Goal: Navigation & Orientation: Find specific page/section

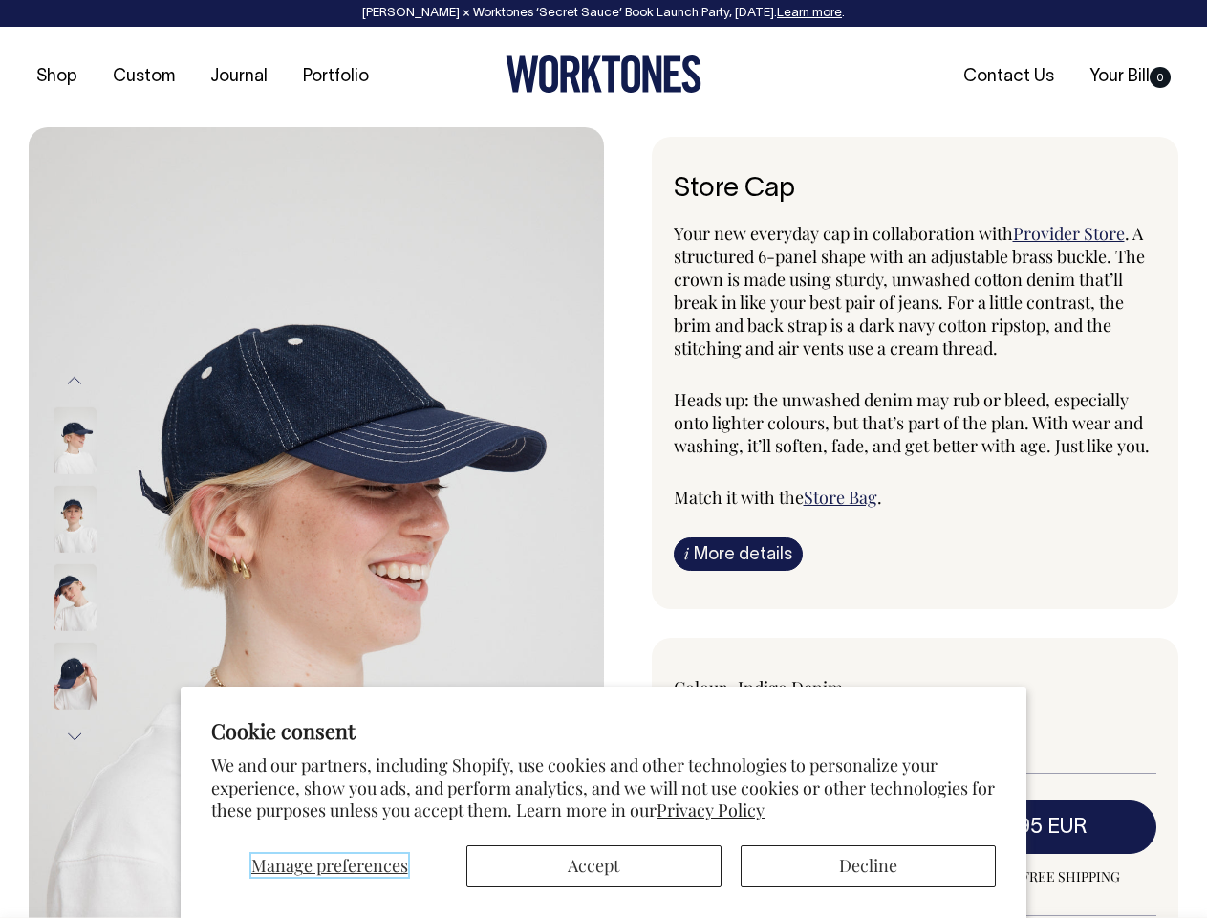
click at [329, 866] on span "Manage preferences" at bounding box center [329, 865] width 157 height 23
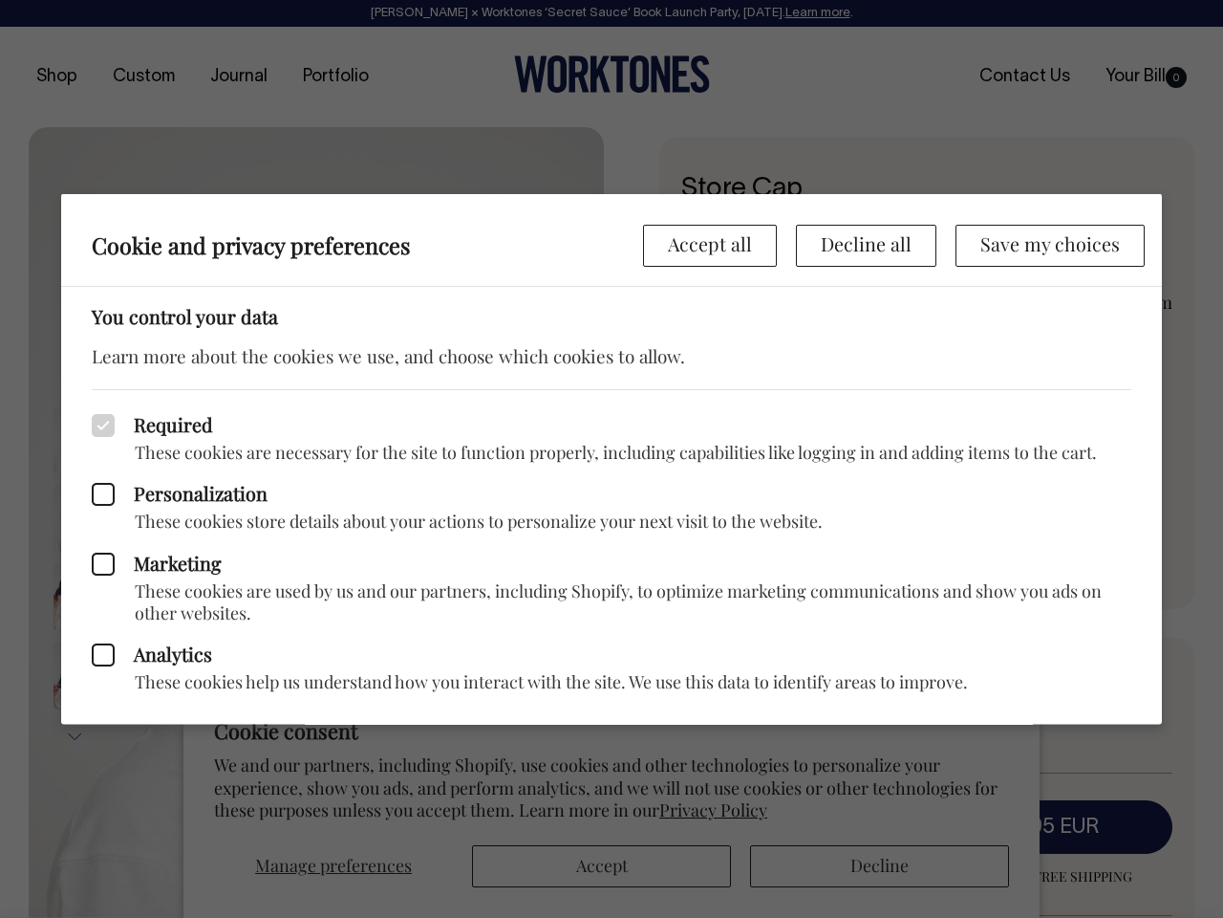
click at [594, 866] on div at bounding box center [611, 459] width 1223 height 918
click at [868, 866] on div at bounding box center [611, 459] width 1223 height 918
click at [316, 522] on p "These cookies store details about your actions to personalize your next visit t…" at bounding box center [612, 521] width 1040 height 22
click at [100, 558] on label "Marketing" at bounding box center [612, 563] width 1040 height 23
click at [97, 555] on input "Marketing" at bounding box center [96, 554] width 1 height 1
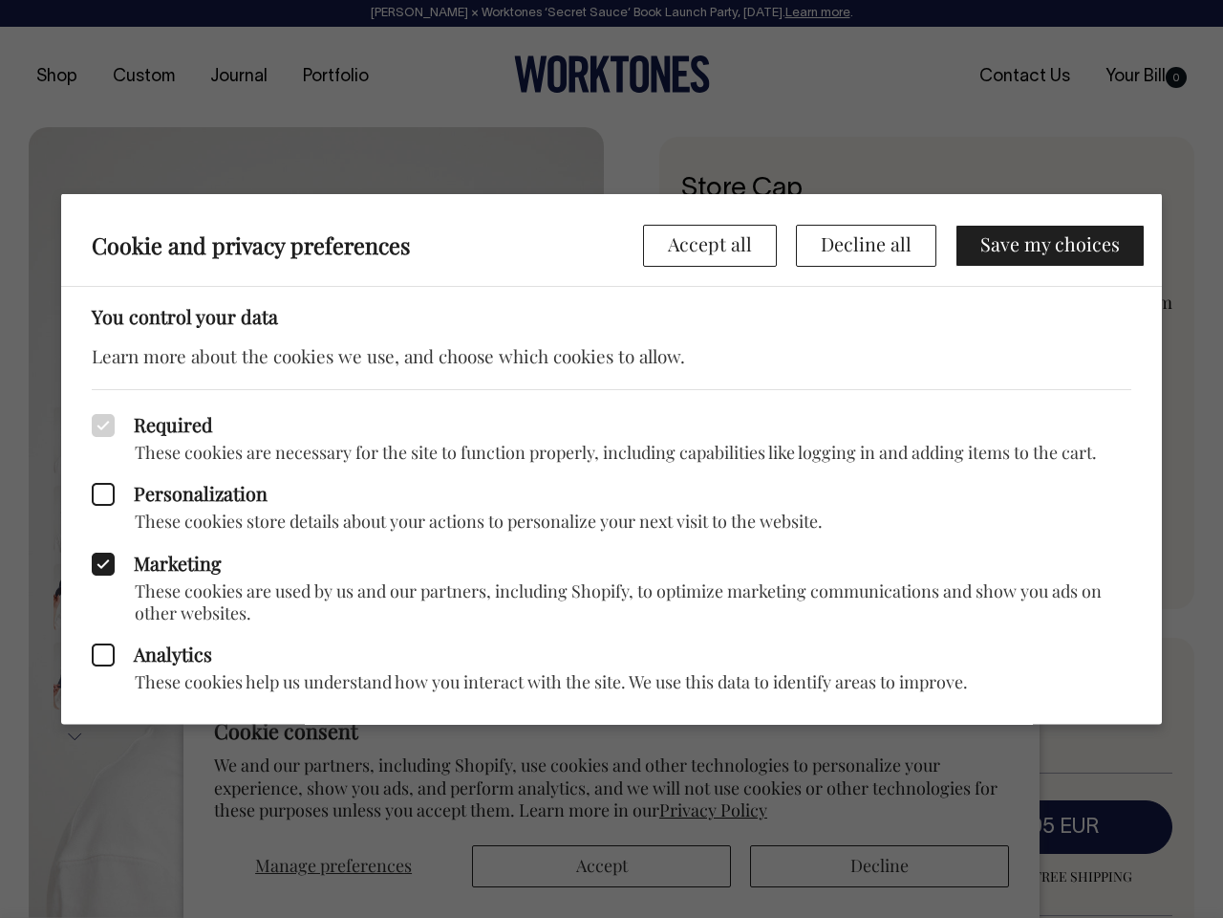
click at [75, 388] on div "Required These cookies are necessary for the site to function properly, includi…" at bounding box center [611, 555] width 1101 height 335
click at [100, 558] on icon at bounding box center [103, 563] width 23 height 23
click at [97, 555] on input "Marketing" at bounding box center [96, 554] width 1 height 1
checkbox input "false"
click at [75, 736] on div at bounding box center [611, 459] width 1223 height 918
